Goal: Task Accomplishment & Management: Complete application form

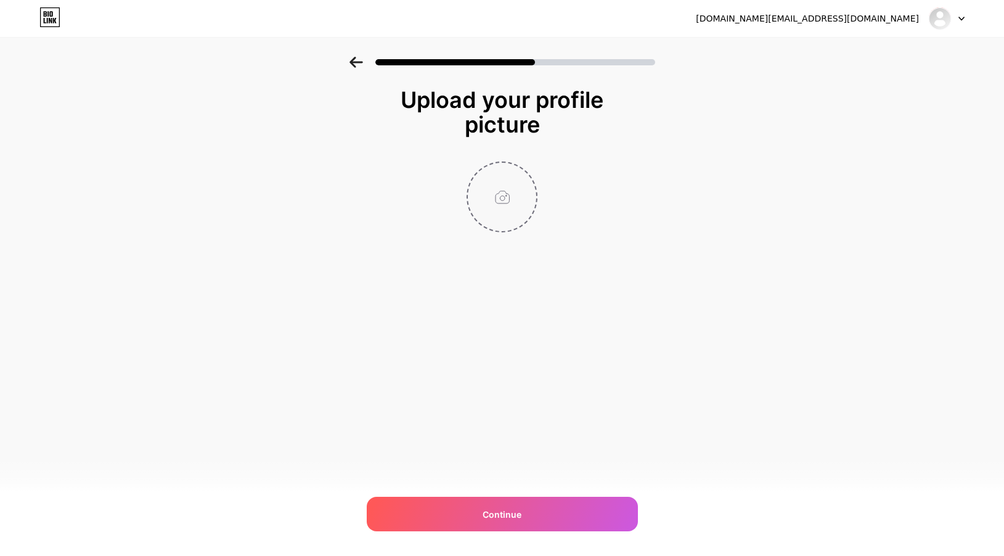
click at [503, 191] on input "file" at bounding box center [502, 197] width 68 height 68
type input "C:\fakepath\Screenshot [DATE] 11.20.54 AM.png"
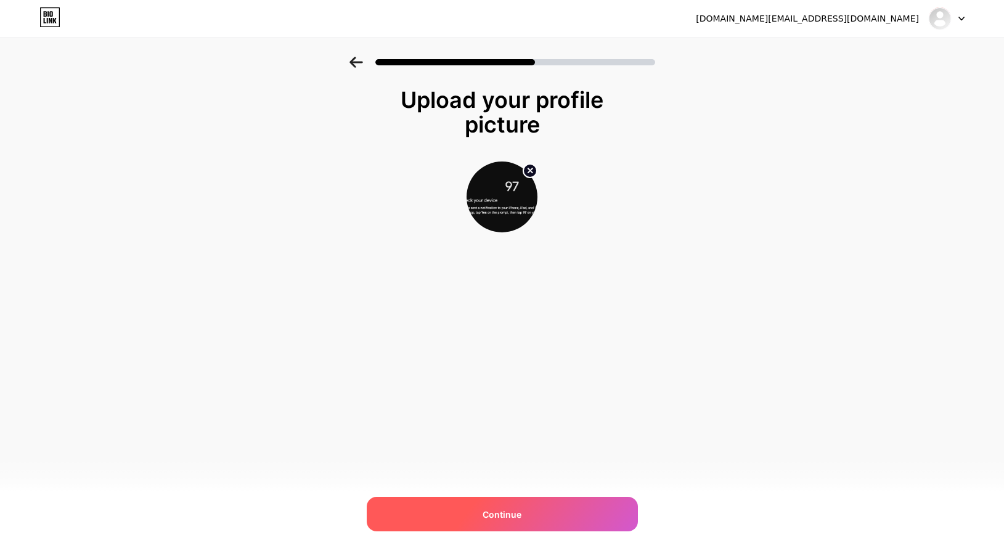
click at [521, 515] on div "Continue" at bounding box center [502, 514] width 271 height 35
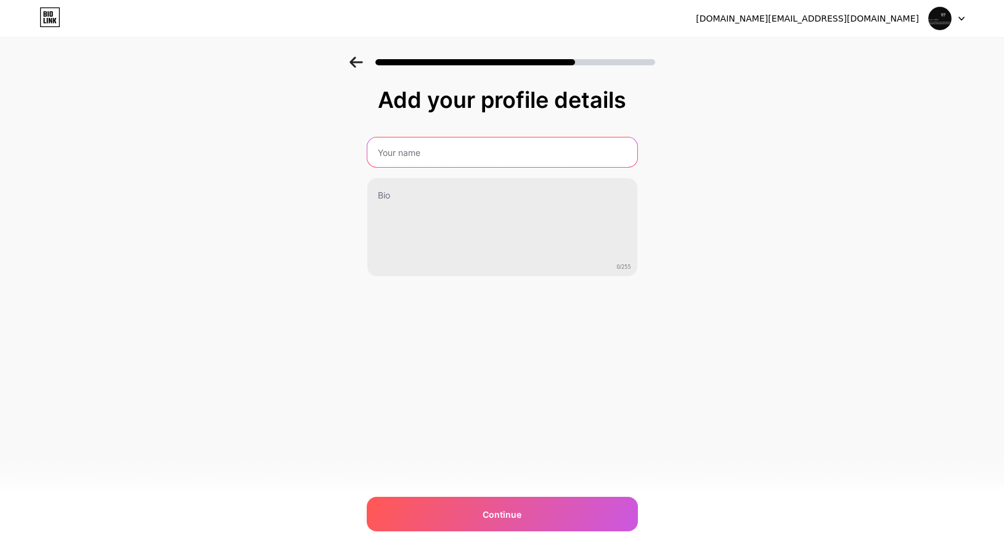
click at [470, 152] on input "text" at bounding box center [502, 152] width 270 height 30
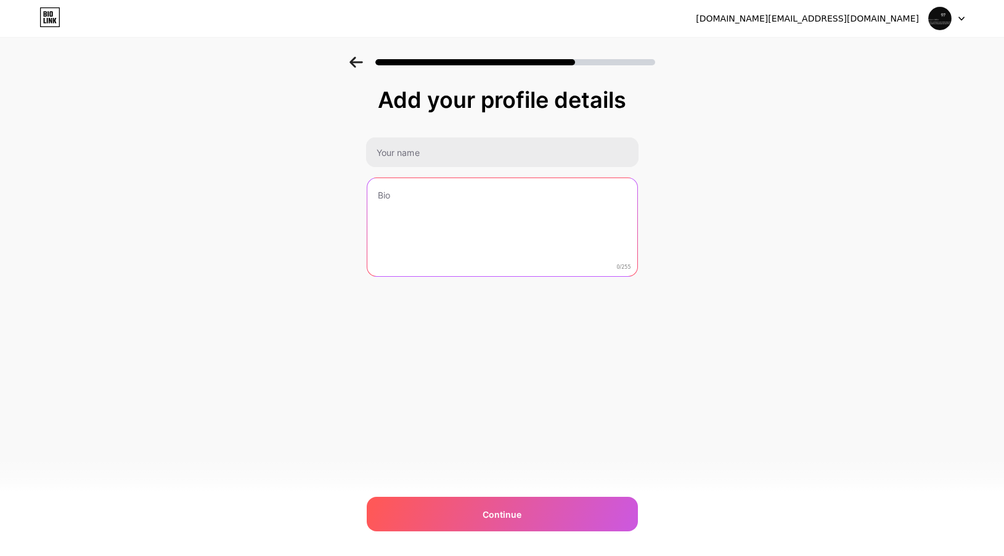
click at [461, 197] on textarea at bounding box center [502, 227] width 270 height 99
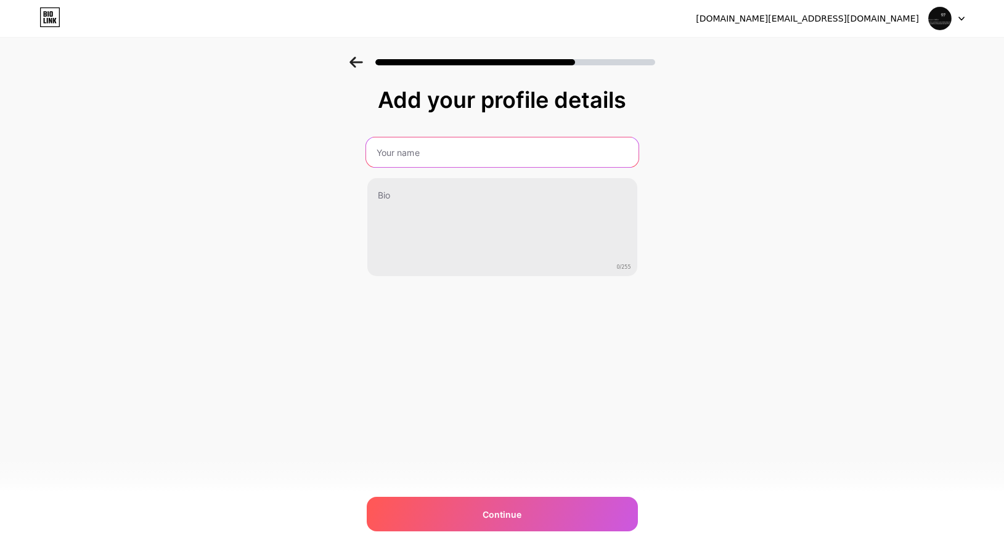
click at [443, 153] on input "text" at bounding box center [501, 152] width 272 height 30
click at [498, 158] on input "Gulf Souq |" at bounding box center [501, 152] width 272 height 30
paste input "Bringing the Gulf Closer to you"
type input "Gulf Souq | Bringing the Gulf Closer to you"
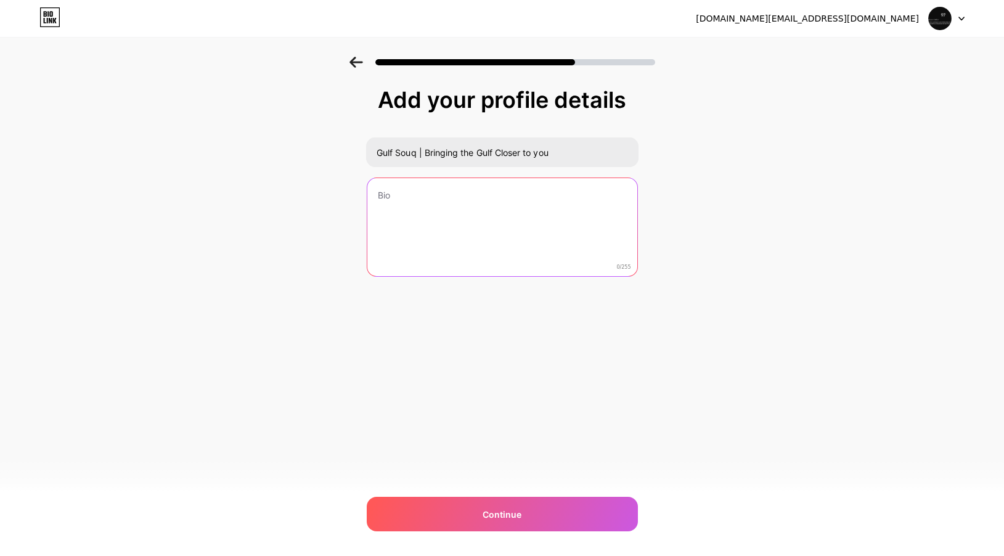
click at [516, 208] on textarea at bounding box center [502, 227] width 270 height 99
click at [442, 207] on textarea "To enrich screen reader interactions, please activate Accessibility in Grammarl…" at bounding box center [501, 228] width 272 height 100
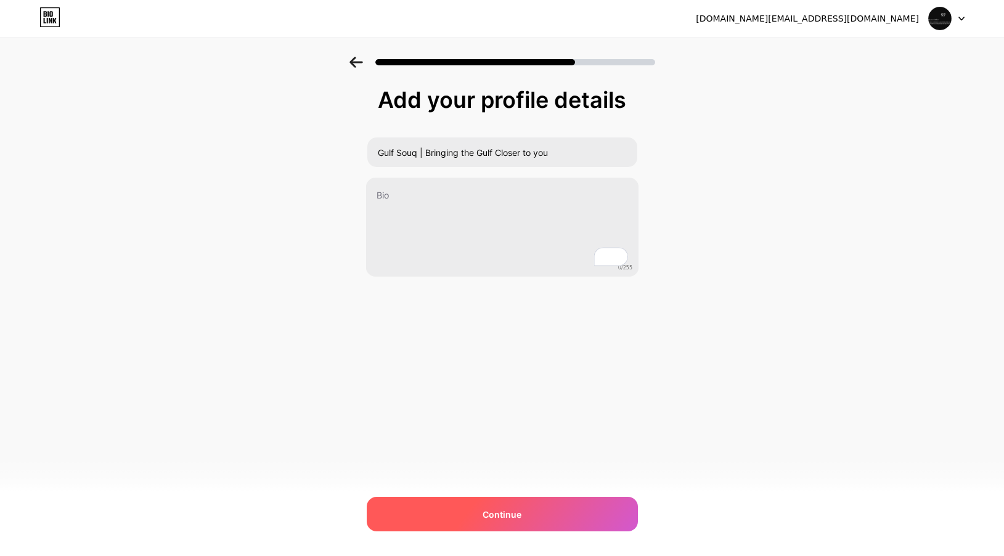
click at [518, 505] on div "Continue" at bounding box center [502, 514] width 271 height 35
click at [536, 520] on div "Continue" at bounding box center [502, 514] width 271 height 35
click at [536, 520] on div at bounding box center [502, 514] width 271 height 35
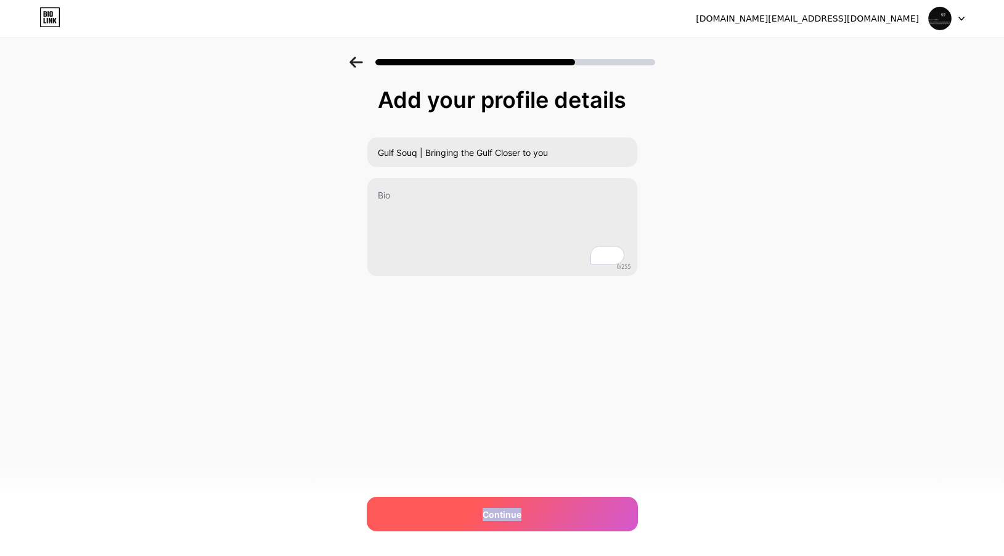
click at [536, 520] on div "Continue" at bounding box center [502, 514] width 271 height 35
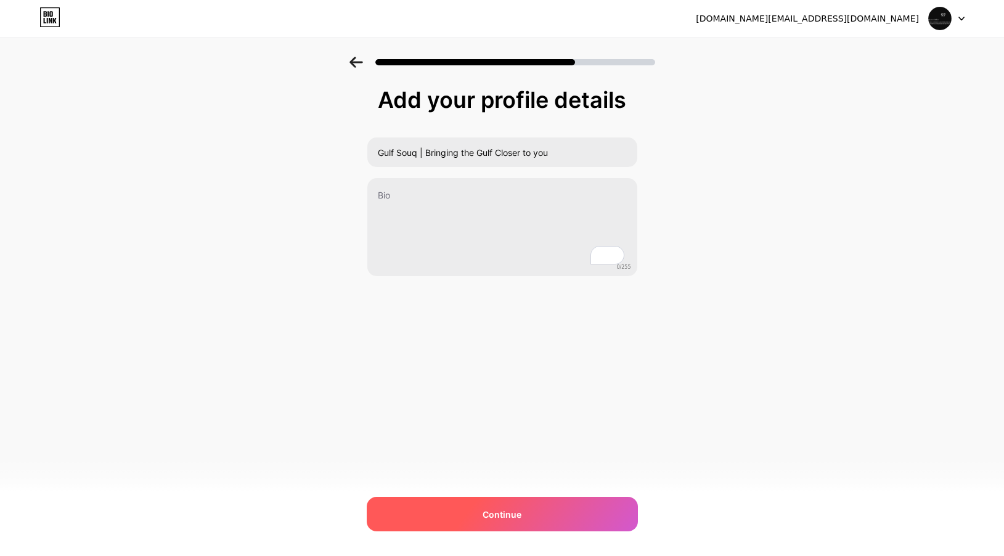
click at [536, 520] on div "Continue" at bounding box center [502, 514] width 271 height 35
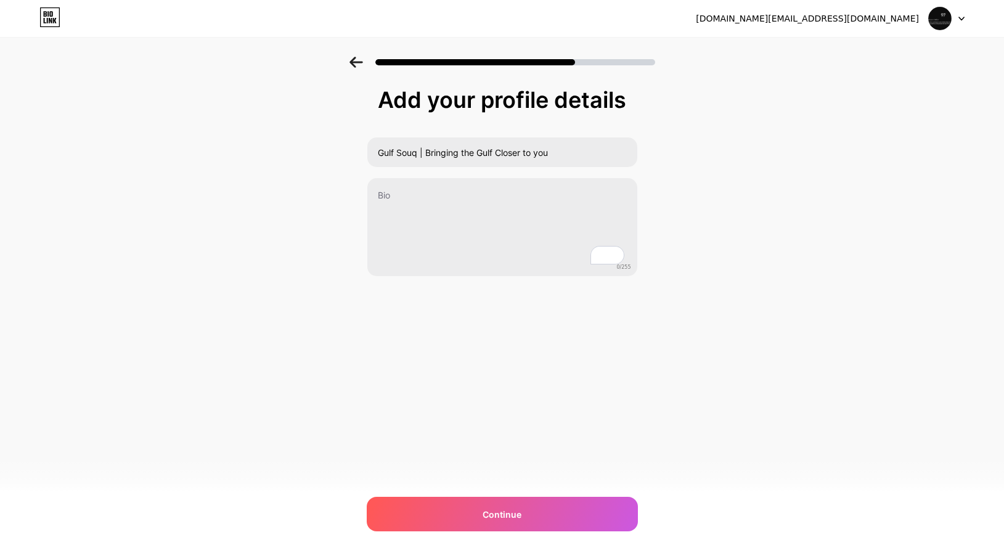
click at [598, 57] on div at bounding box center [502, 62] width 306 height 11
click at [598, 61] on div at bounding box center [515, 62] width 280 height 6
click at [944, 28] on img at bounding box center [939, 18] width 23 height 23
click at [51, 18] on icon at bounding box center [49, 17] width 21 height 20
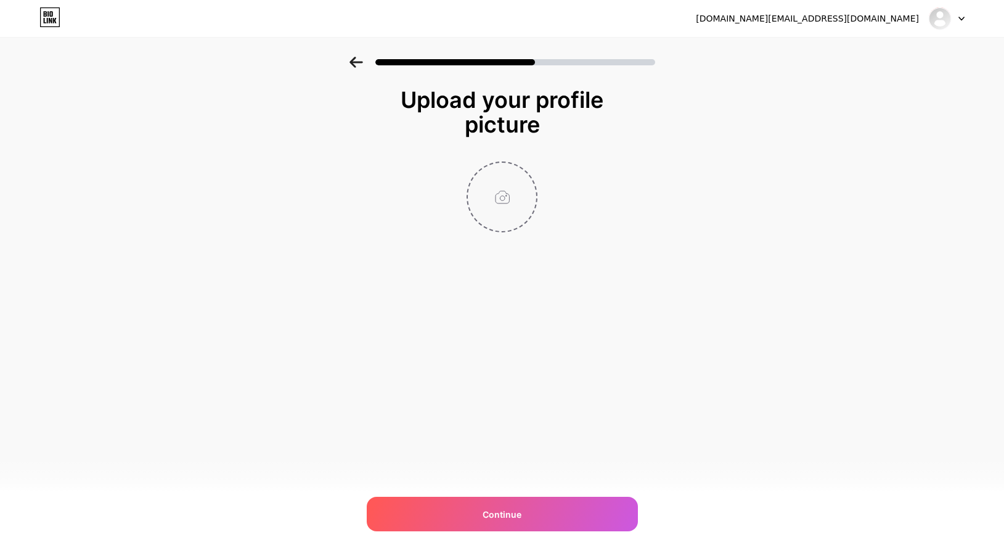
click at [508, 208] on input "file" at bounding box center [502, 197] width 68 height 68
type input "C:\fakepath\Screenshot [DATE] 11.20.54 AM.png"
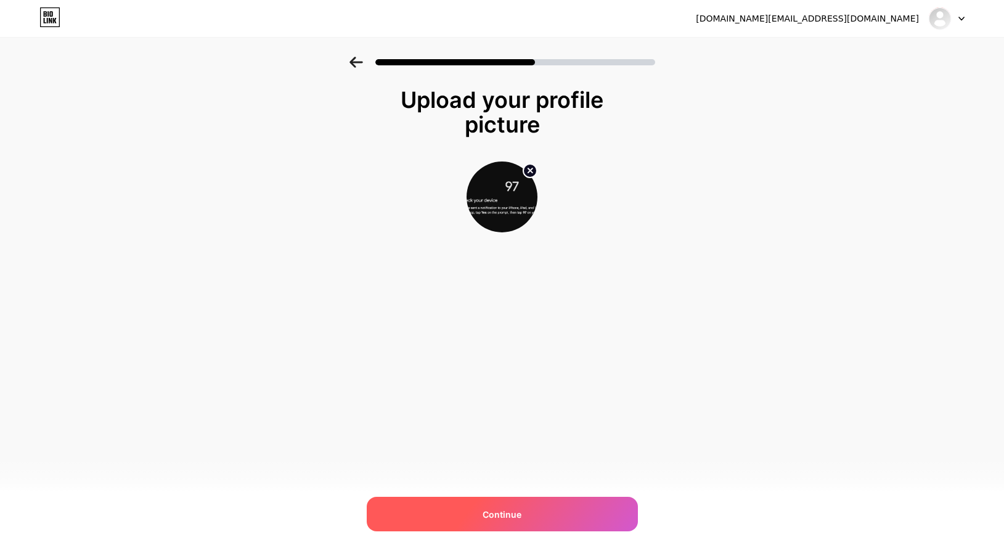
click at [505, 499] on div "Continue" at bounding box center [502, 514] width 271 height 35
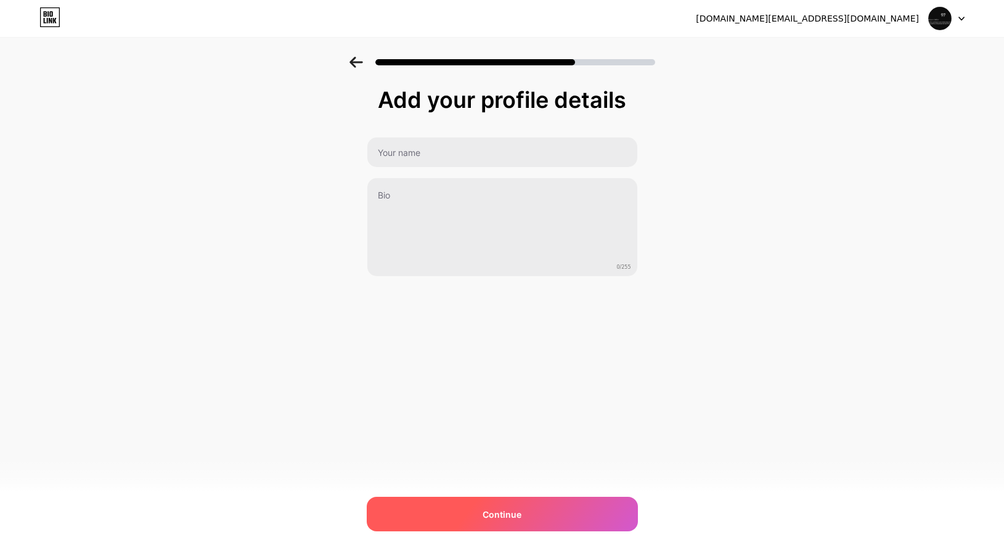
click at [508, 523] on div "Continue" at bounding box center [502, 514] width 271 height 35
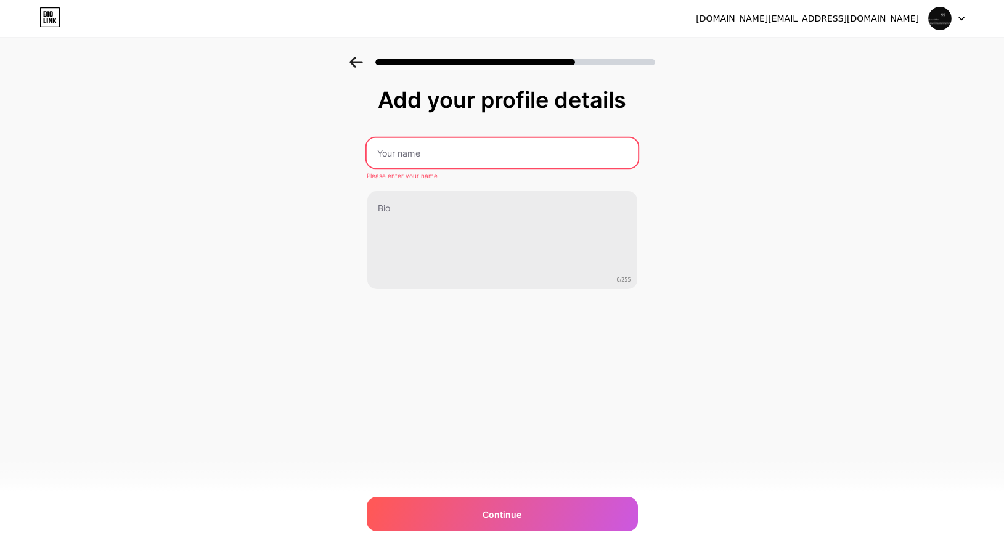
click at [470, 160] on input "text" at bounding box center [501, 153] width 271 height 30
paste input "Bringing the Gulf Closer to you"
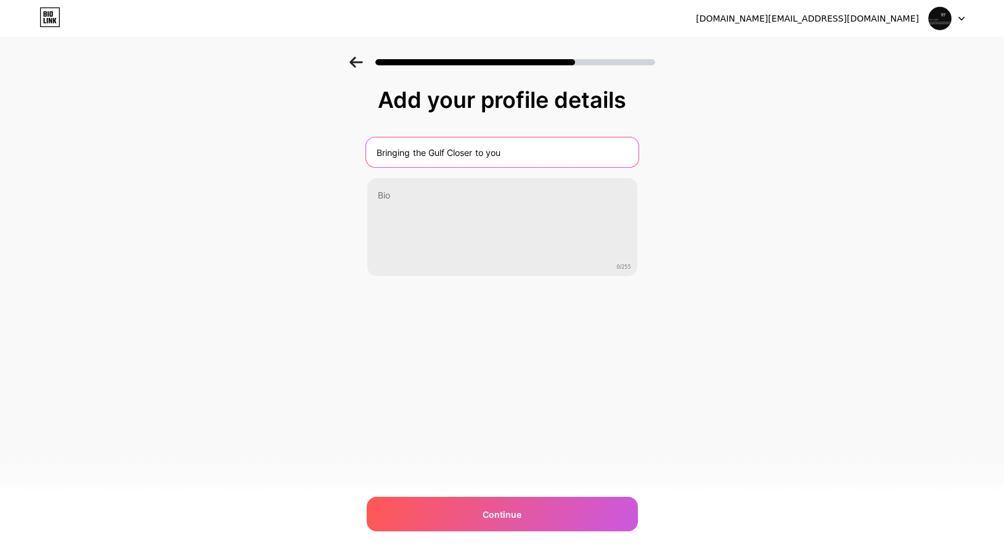
click at [377, 154] on input "Bringing the Gulf Closer to you" at bounding box center [501, 152] width 272 height 30
click at [396, 157] on input "Guld SouqBringing the Gulf Closer to you" at bounding box center [501, 152] width 272 height 30
drag, startPoint x: 417, startPoint y: 154, endPoint x: 751, endPoint y: 190, distance: 336.0
click at [751, 190] on div "Add your profile details Gulf SouqBringing the Gulf Closer to you 0/255 Continu…" at bounding box center [502, 198] width 1004 height 282
paste input "Bringing the Gulf Closer to you"
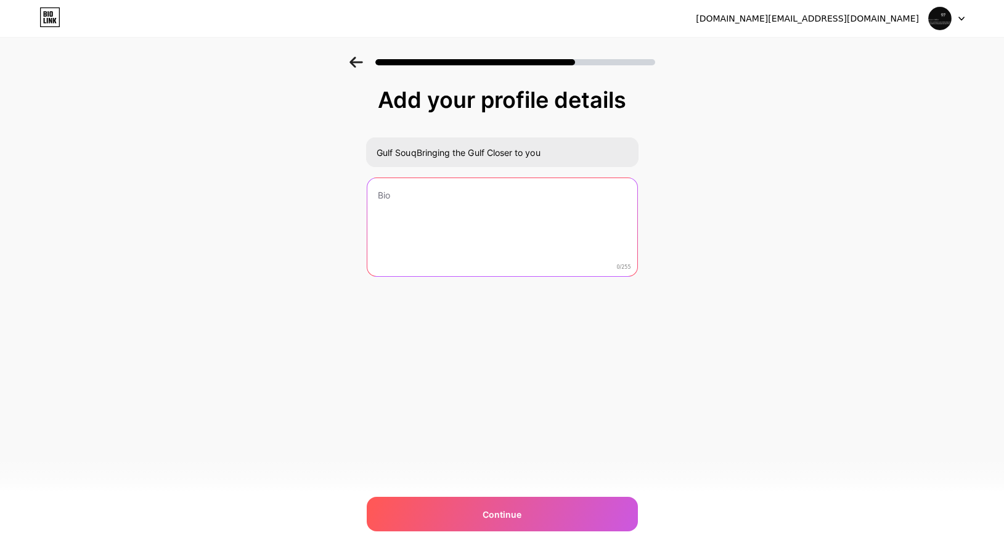
click at [517, 229] on textarea at bounding box center [502, 227] width 270 height 99
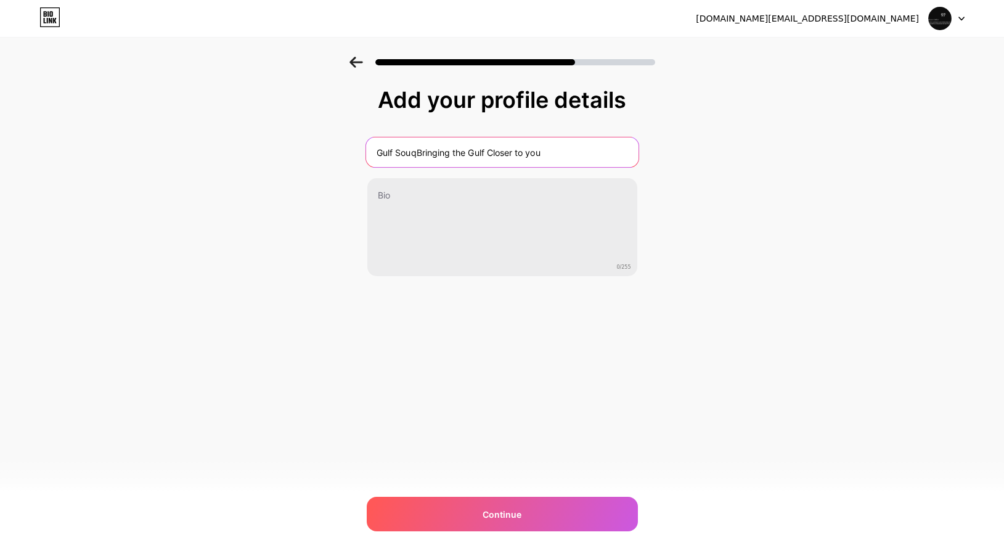
click at [541, 149] on input "Gulf SouqBringing the Gulf Closer to you" at bounding box center [501, 152] width 272 height 30
click at [417, 152] on input "Gulf SouqBringing the Gulf Closer to you" at bounding box center [501, 152] width 272 height 30
type input "Gulf Souq"
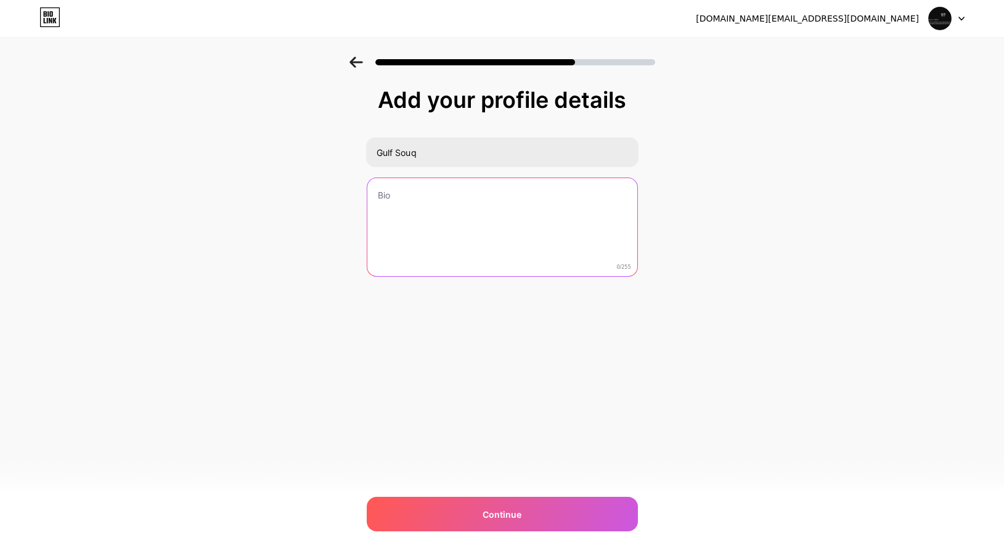
click at [410, 198] on textarea at bounding box center [502, 227] width 270 height 99
paste textarea "Bringing the Gulf Closer to you"
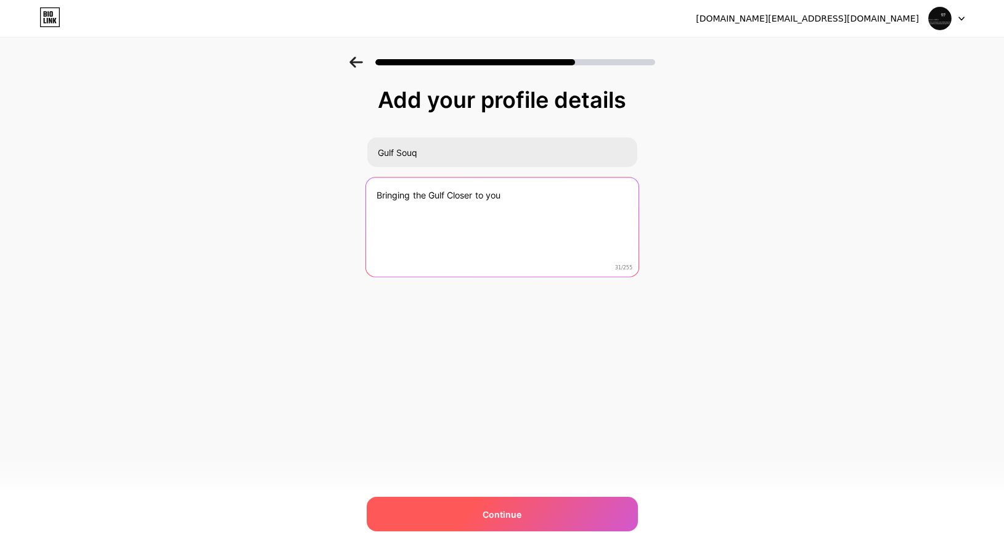
type textarea "Bringing the Gulf Closer to you"
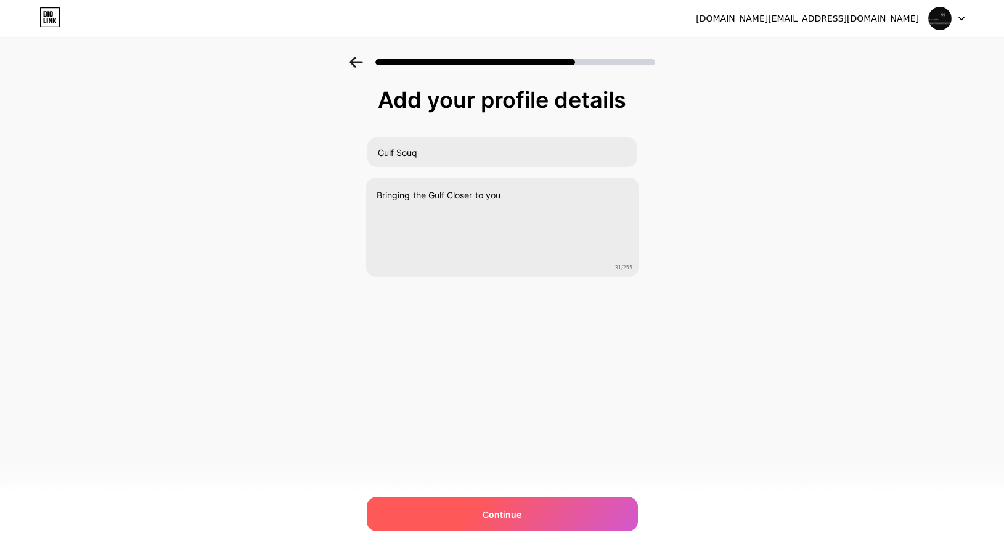
click at [461, 522] on div "Continue" at bounding box center [502, 514] width 271 height 35
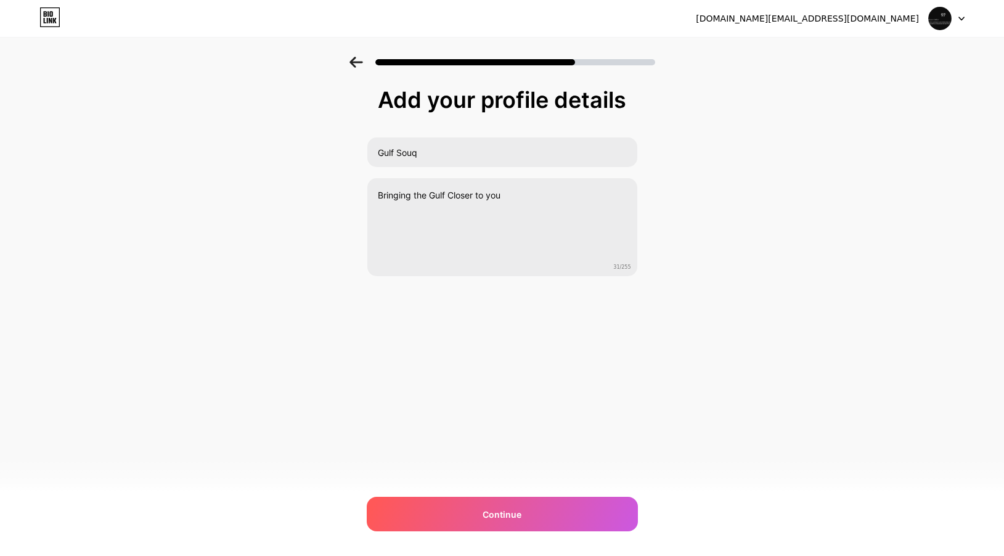
click at [594, 53] on div at bounding box center [502, 58] width 1004 height 43
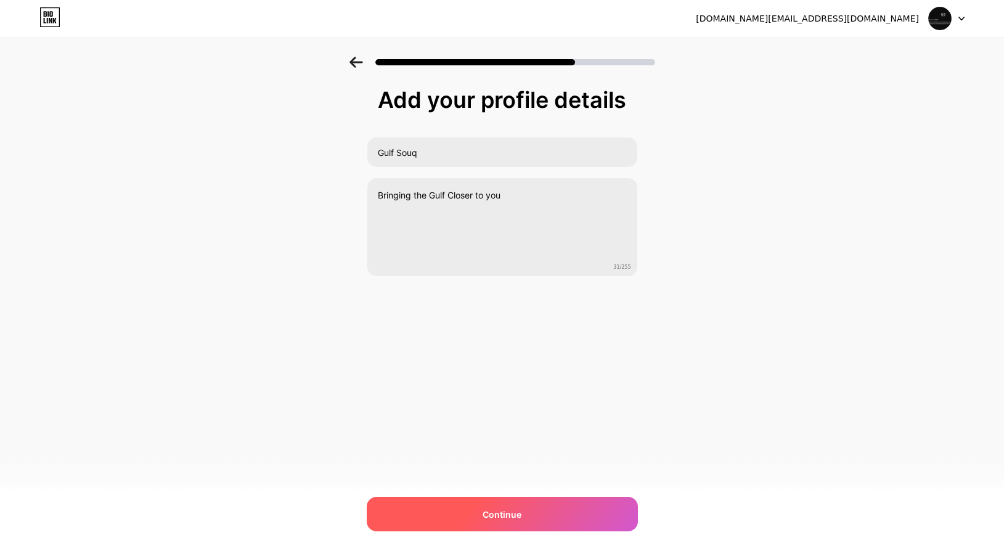
click at [474, 515] on div "Continue" at bounding box center [502, 514] width 271 height 35
click at [474, 515] on div at bounding box center [502, 514] width 271 height 35
click at [474, 515] on div "Continue" at bounding box center [502, 514] width 271 height 35
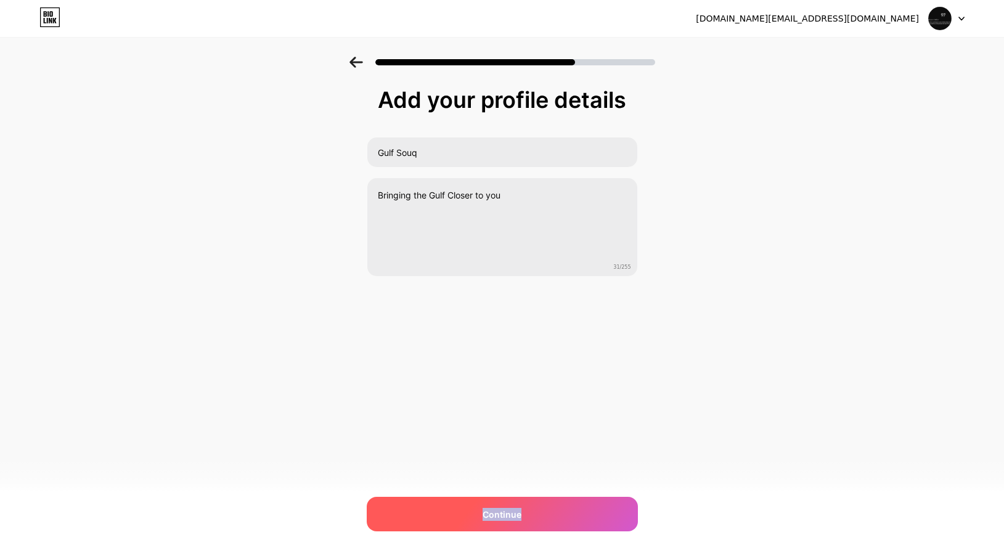
click at [474, 515] on div "Continue" at bounding box center [502, 514] width 271 height 35
click at [474, 515] on div at bounding box center [502, 514] width 271 height 35
click at [474, 515] on div "Continue" at bounding box center [502, 514] width 271 height 35
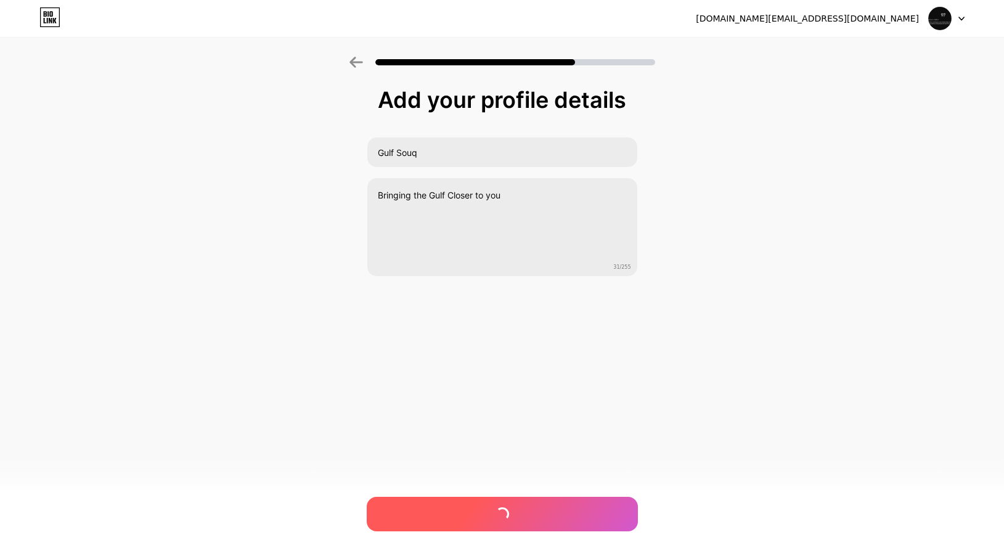
click at [474, 515] on div at bounding box center [502, 514] width 271 height 35
click at [474, 515] on div "Continue" at bounding box center [502, 514] width 271 height 35
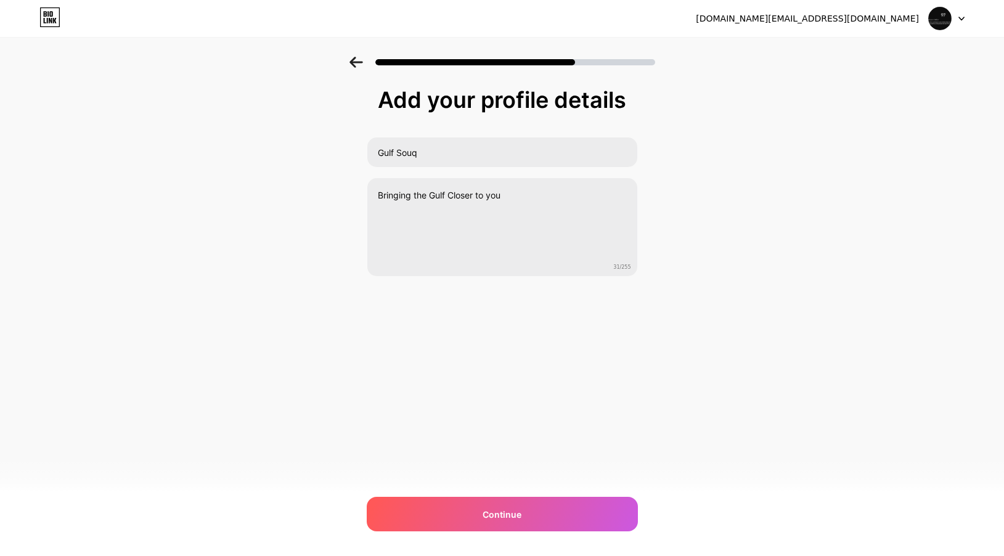
click at [513, 469] on div "[DOMAIN_NAME][EMAIL_ADDRESS][DOMAIN_NAME] Logout Link Copied Add your profile d…" at bounding box center [502, 278] width 1004 height 556
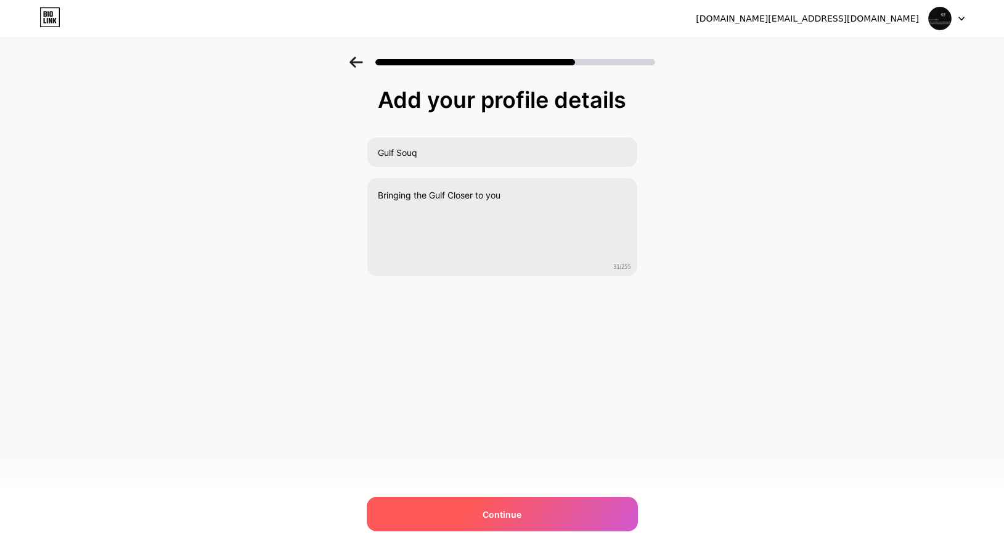
click at [512, 515] on span "Continue" at bounding box center [502, 514] width 39 height 13
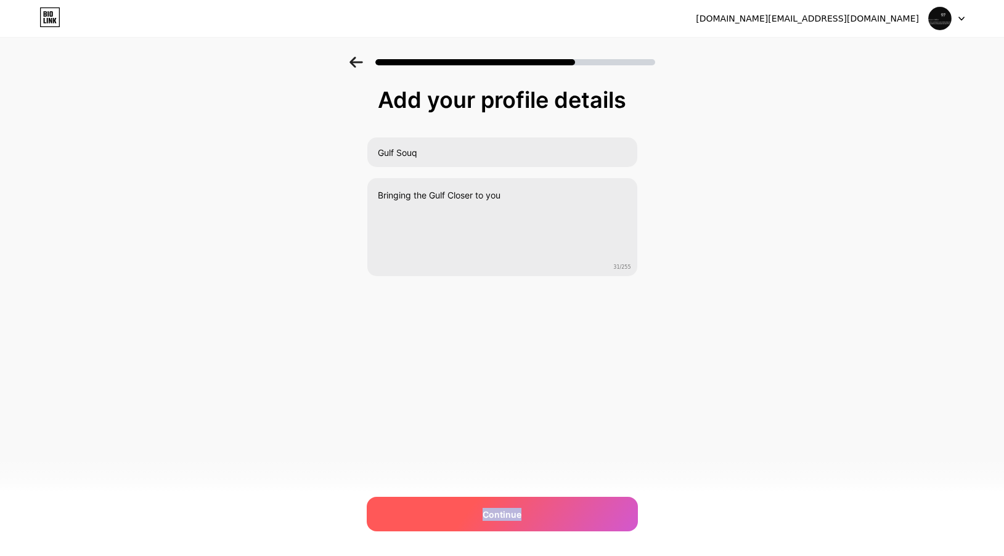
click at [512, 515] on span "Continue" at bounding box center [502, 514] width 39 height 13
click at [512, 515] on div at bounding box center [502, 514] width 271 height 35
click at [512, 515] on span "Continue" at bounding box center [502, 514] width 39 height 13
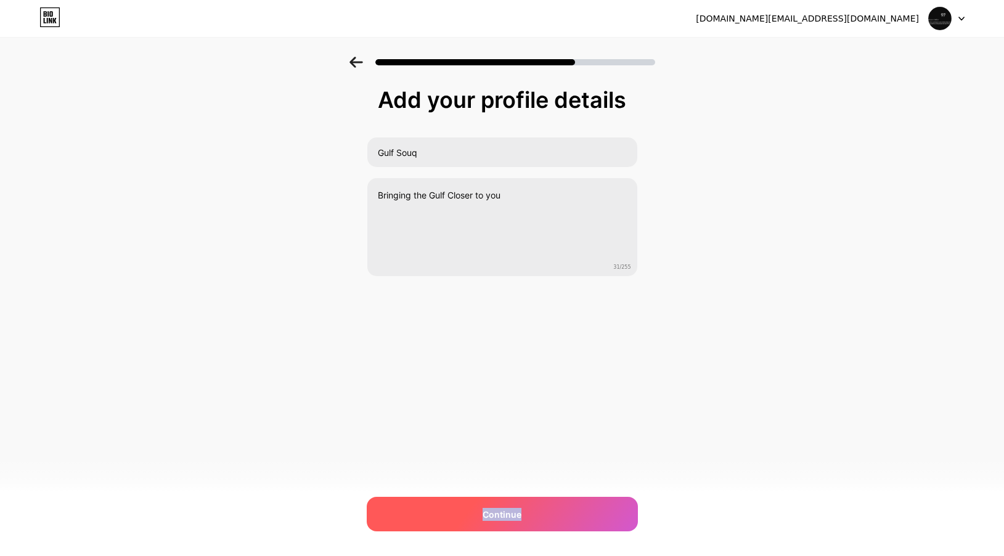
click at [512, 515] on span "Continue" at bounding box center [502, 514] width 39 height 13
click at [536, 514] on div "Continue" at bounding box center [502, 514] width 271 height 35
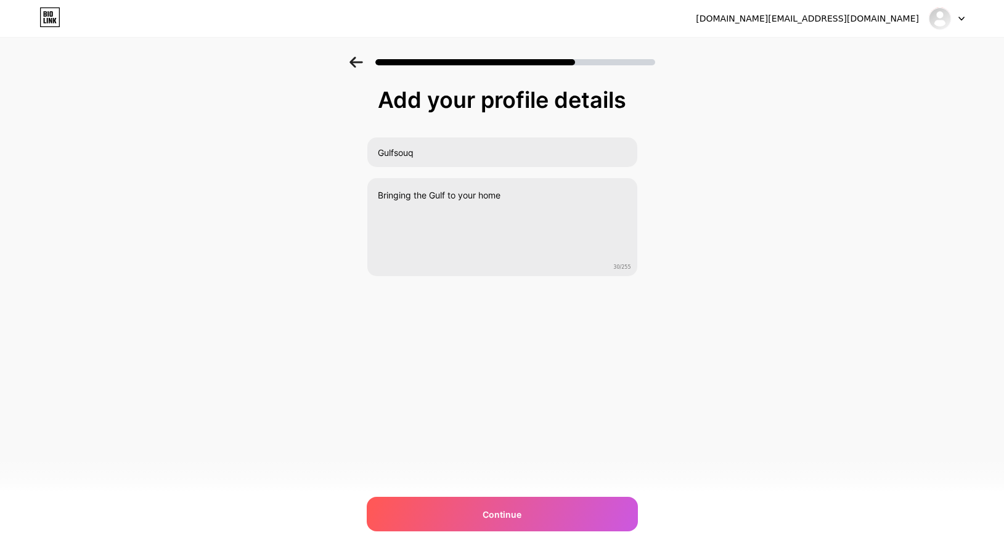
click at [573, 374] on div "[DOMAIN_NAME][EMAIL_ADDRESS][DOMAIN_NAME] Logout Link Copied Add your profile d…" at bounding box center [502, 278] width 1004 height 556
click at [558, 532] on div "[DOMAIN_NAME][EMAIL_ADDRESS][DOMAIN_NAME] Logout Link Copied Add your profile d…" at bounding box center [502, 278] width 1004 height 556
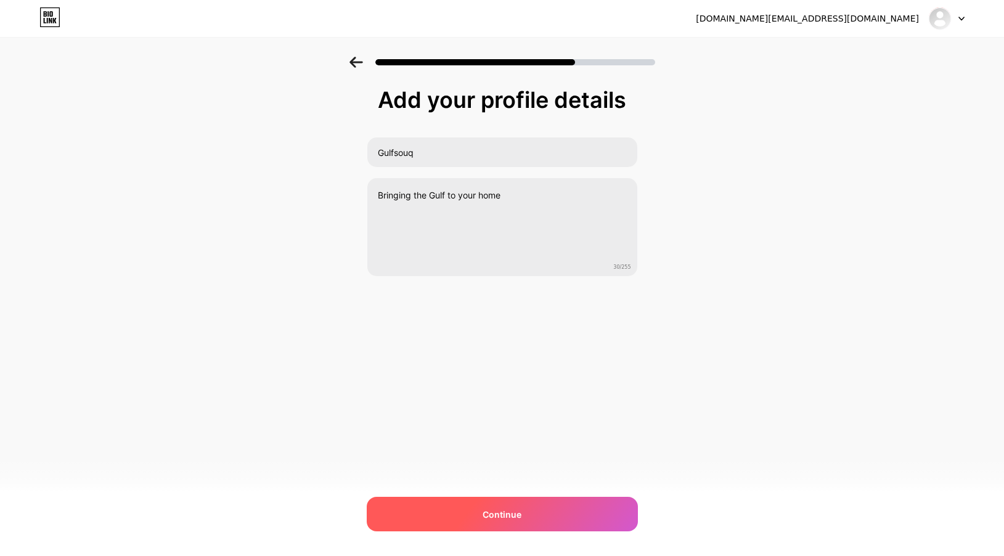
click at [552, 516] on div "Continue" at bounding box center [502, 514] width 271 height 35
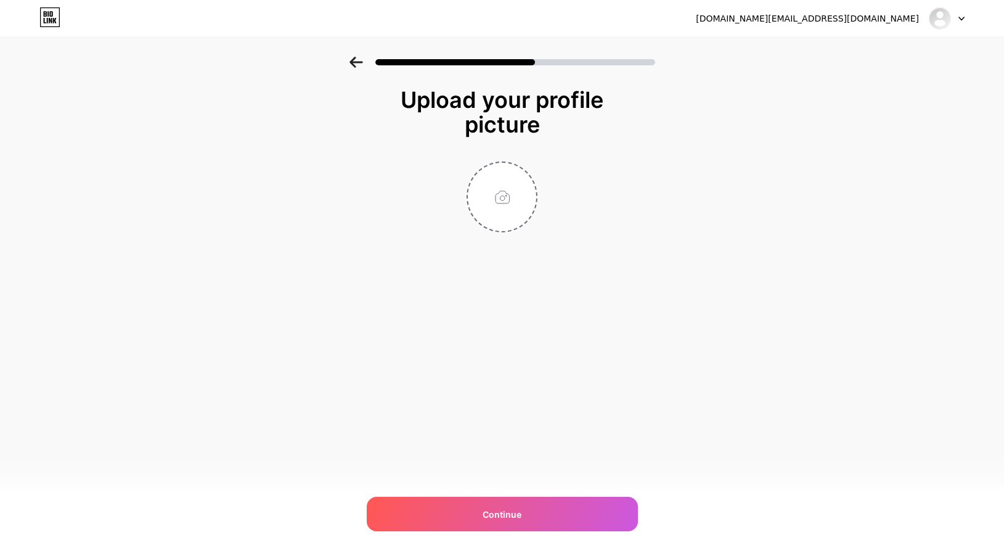
click at [526, 475] on div "gulfsouq.in@gmail.com Logout Link Copied Upload your profile picture Continue" at bounding box center [502, 278] width 1004 height 556
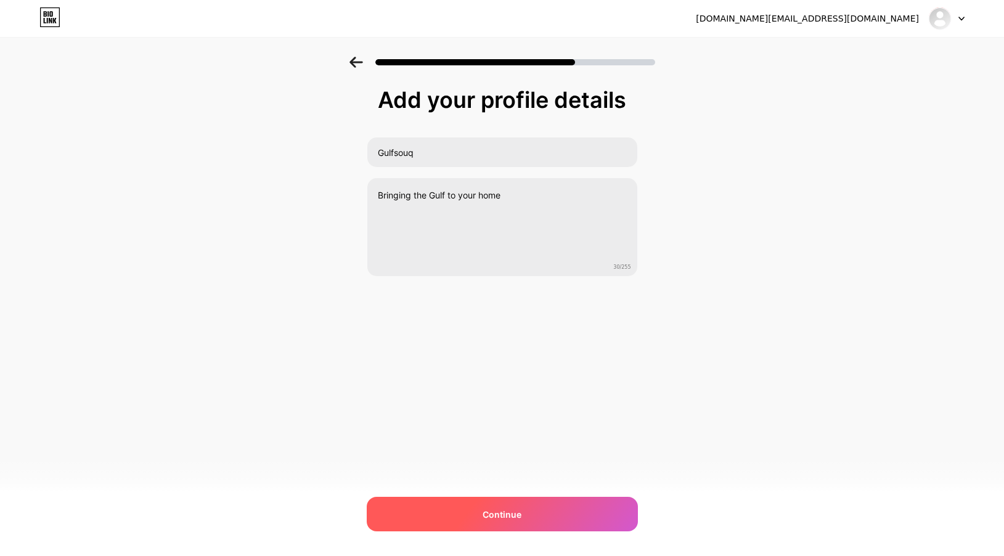
click at [521, 503] on div "Continue" at bounding box center [502, 514] width 271 height 35
click at [521, 503] on div at bounding box center [502, 514] width 271 height 35
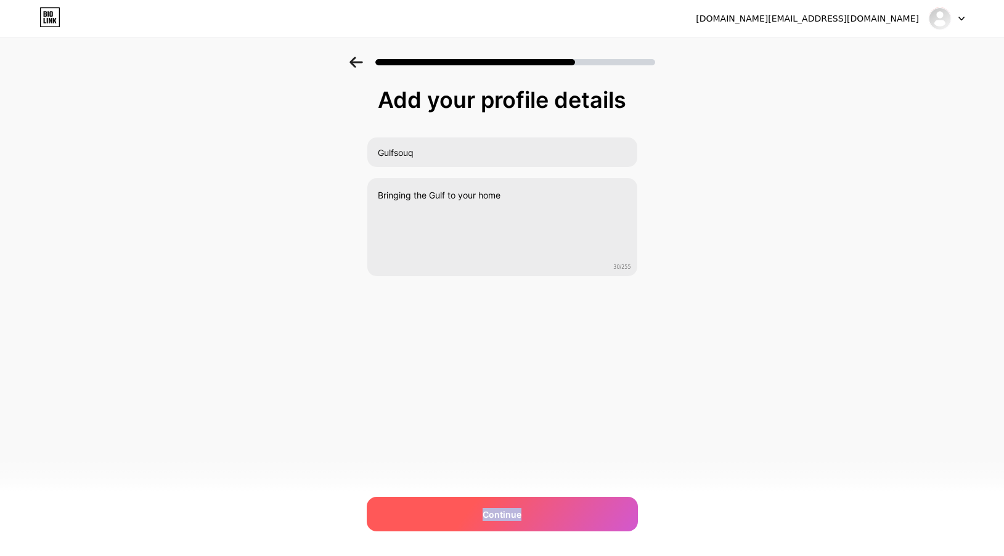
click at [521, 503] on div "Continue" at bounding box center [502, 514] width 271 height 35
click at [521, 502] on div "Continue" at bounding box center [502, 514] width 271 height 35
click at [521, 500] on div "Continue" at bounding box center [502, 514] width 271 height 35
click at [521, 500] on div at bounding box center [502, 514] width 271 height 35
click at [522, 504] on div at bounding box center [502, 514] width 271 height 35
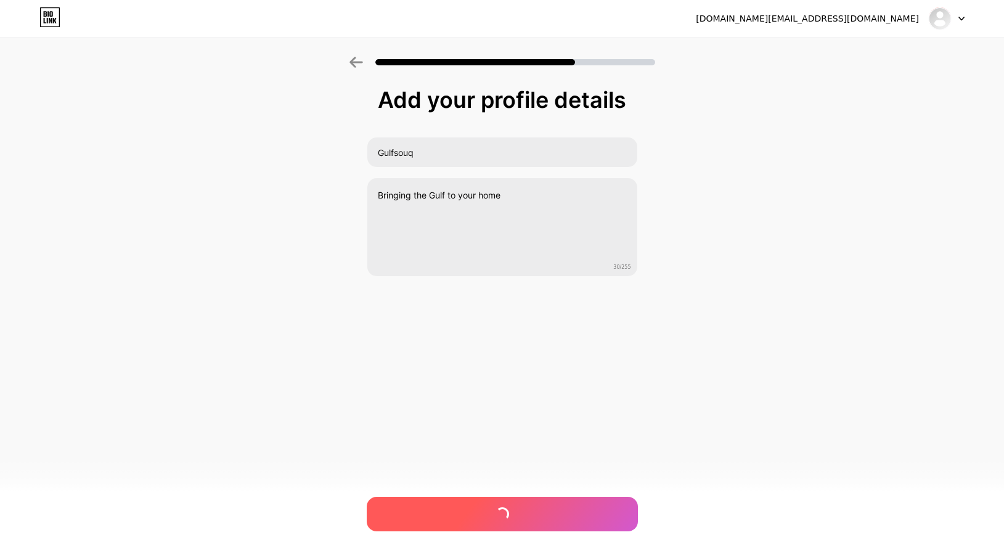
click at [520, 506] on div at bounding box center [502, 514] width 271 height 35
click at [519, 506] on div "Continue" at bounding box center [502, 514] width 271 height 35
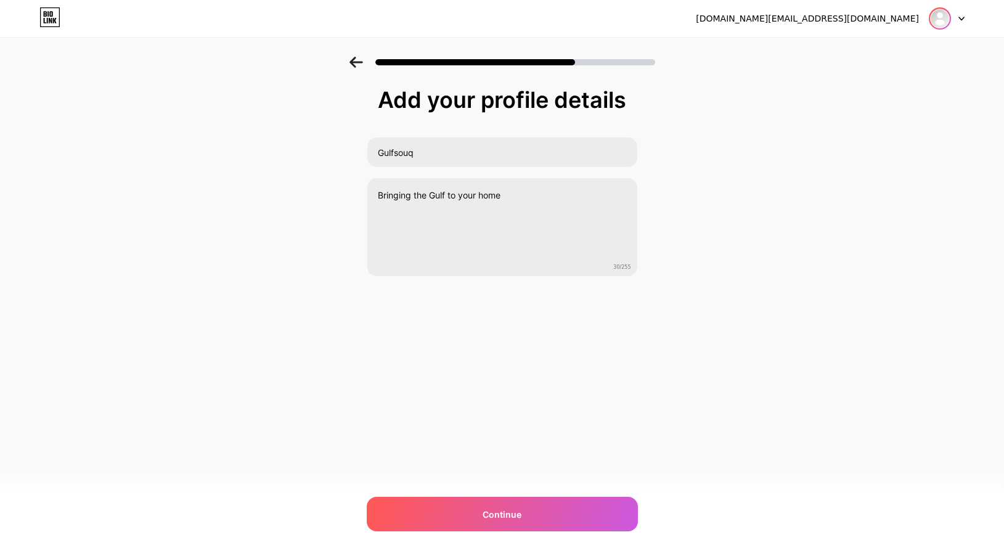
click at [939, 25] on img at bounding box center [940, 19] width 20 height 20
click at [843, 52] on li "Logout" at bounding box center [887, 50] width 153 height 33
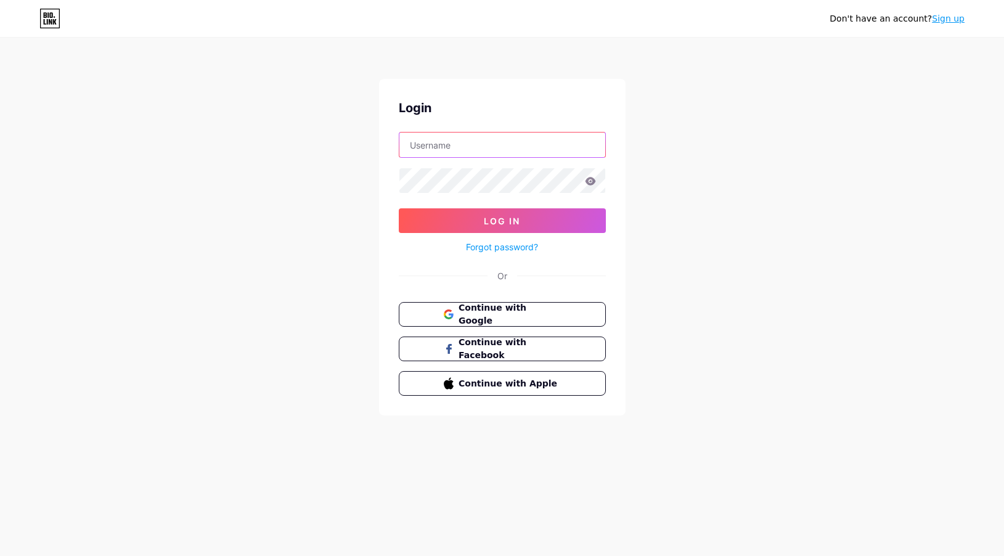
click at [519, 146] on input "text" at bounding box center [502, 145] width 206 height 25
type input "gulfsouq"
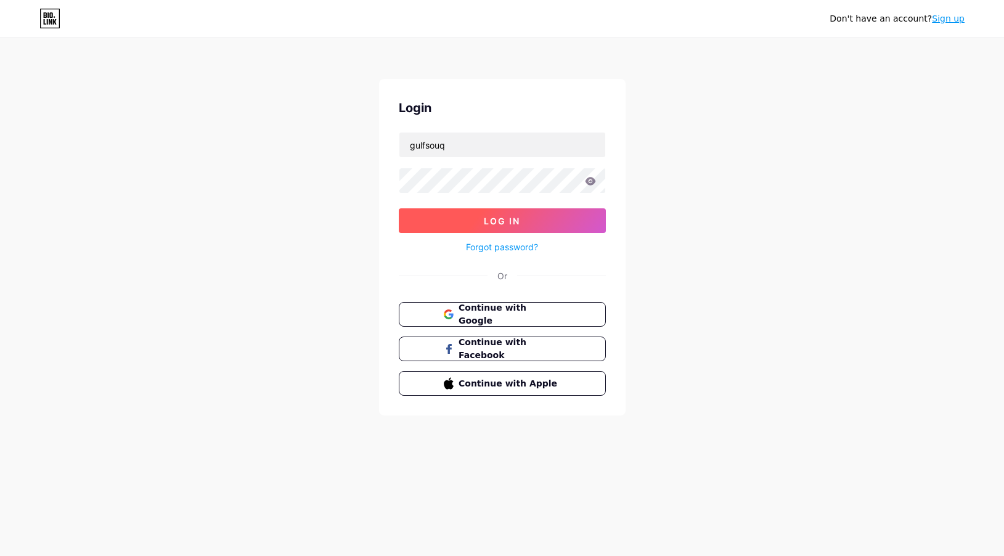
click at [510, 213] on button "Log In" at bounding box center [502, 220] width 207 height 25
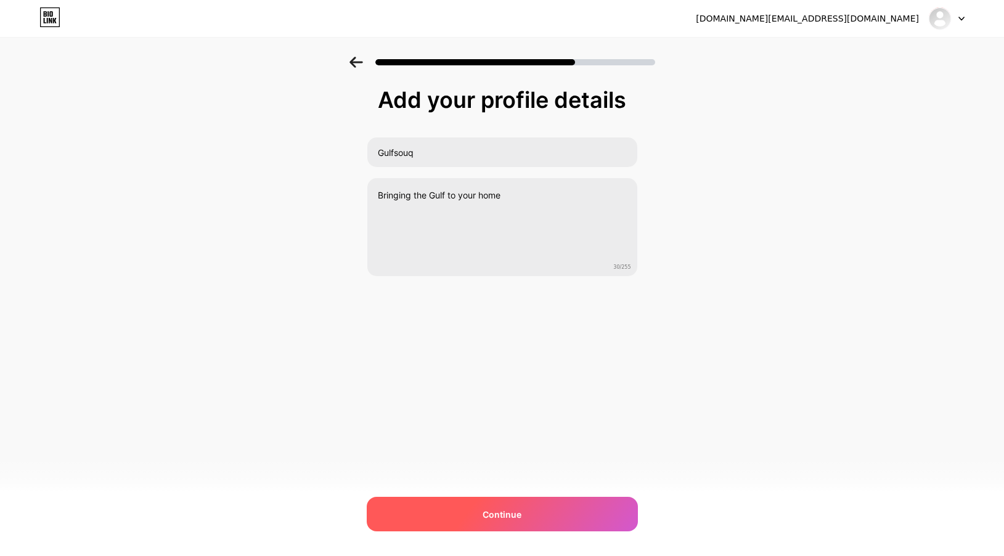
click at [522, 504] on div "Continue" at bounding box center [502, 514] width 271 height 35
click at [531, 529] on div "Continue" at bounding box center [502, 514] width 271 height 35
click at [526, 511] on div "Continue" at bounding box center [502, 514] width 271 height 35
click at [526, 511] on div at bounding box center [502, 514] width 271 height 35
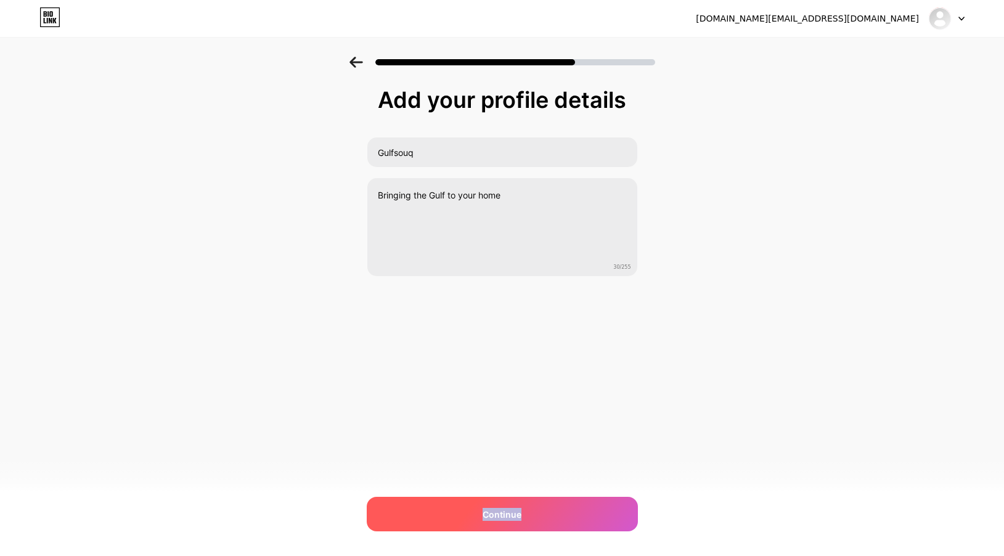
click at [526, 511] on div "Continue" at bounding box center [502, 514] width 271 height 35
click at [526, 511] on div at bounding box center [502, 514] width 271 height 35
